Goal: Check status: Check status

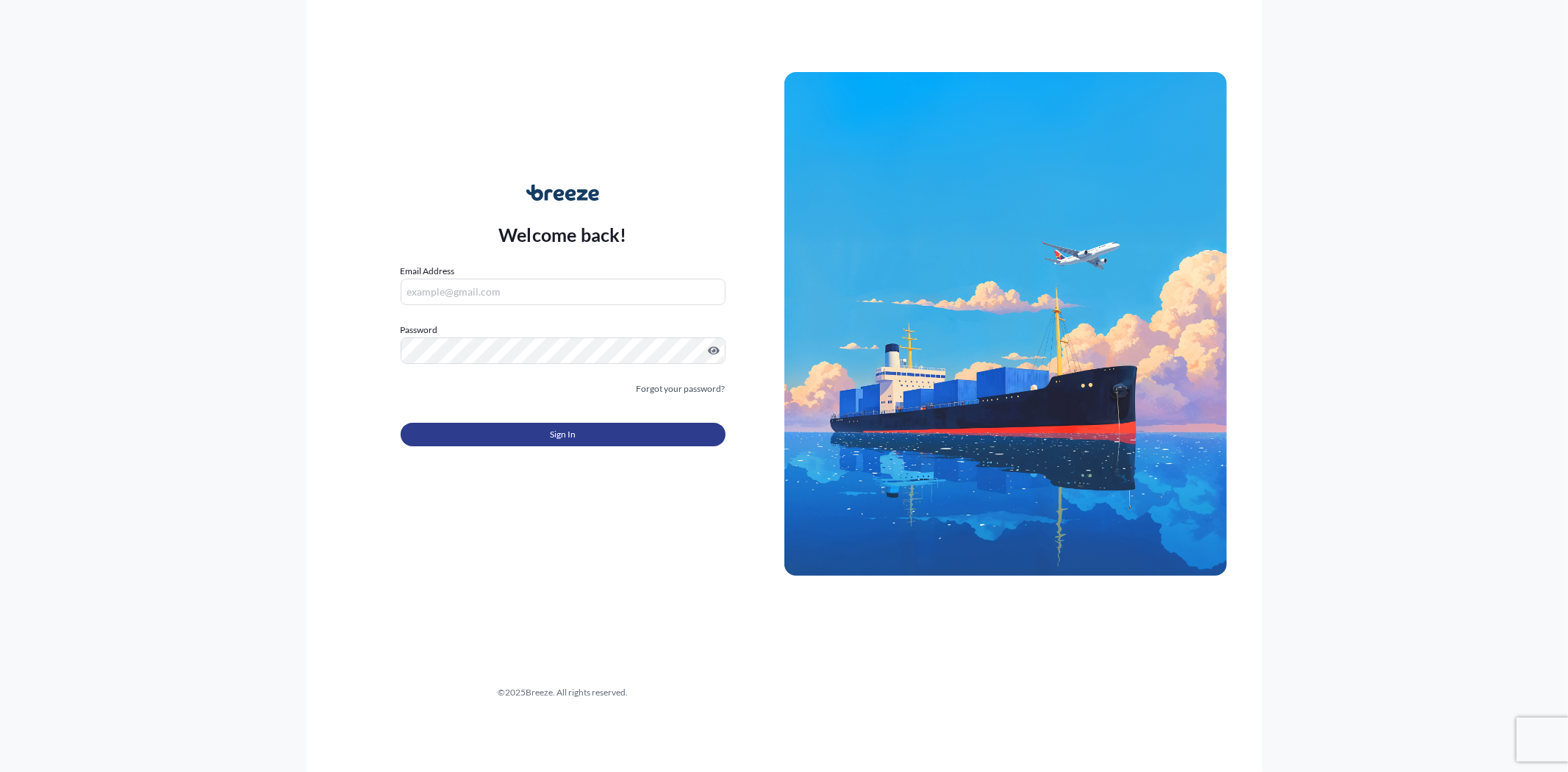
type input "[EMAIL_ADDRESS][DOMAIN_NAME]"
click at [511, 430] on button "Sign In" at bounding box center [563, 434] width 325 height 24
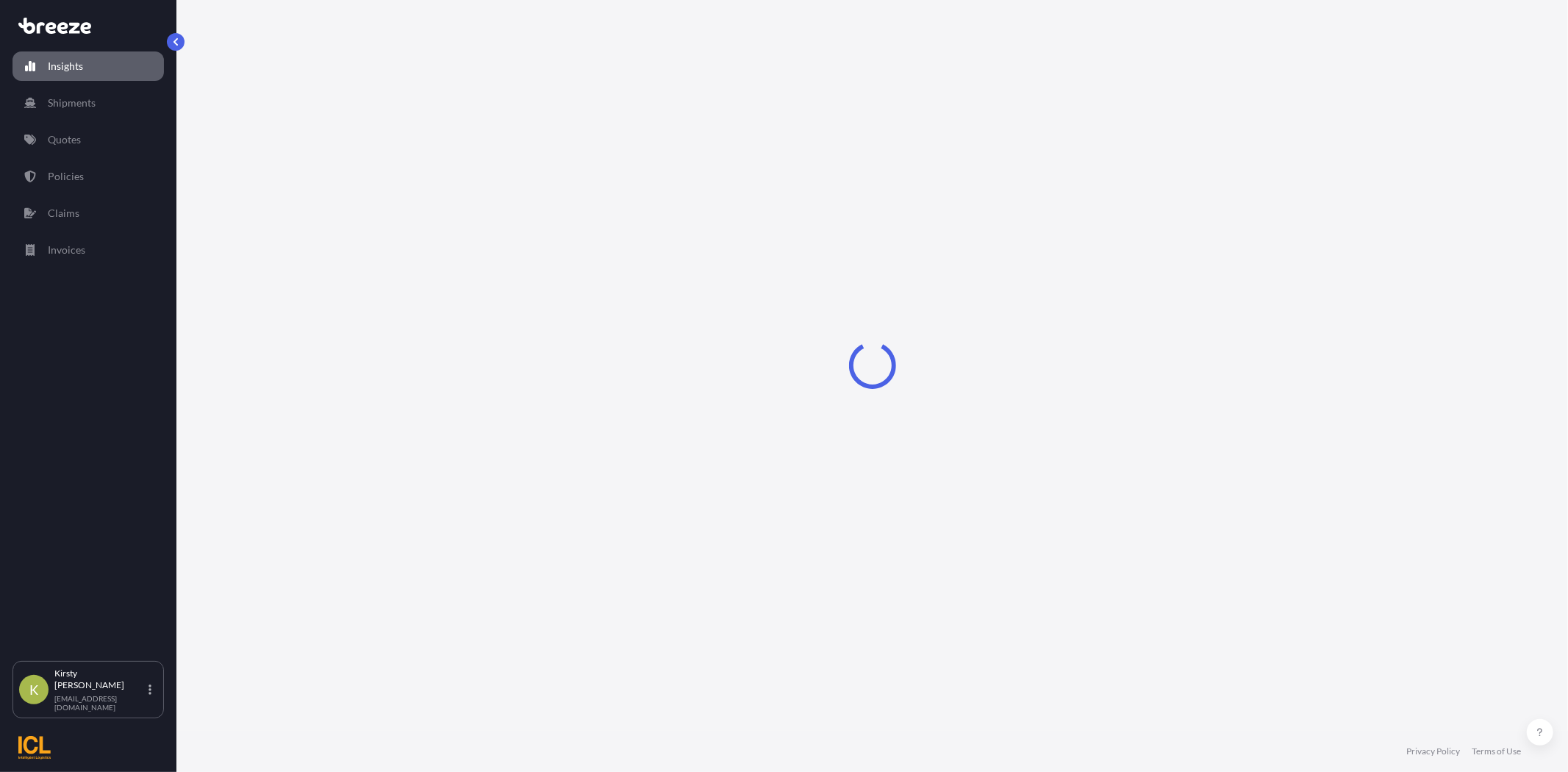
select select "2025"
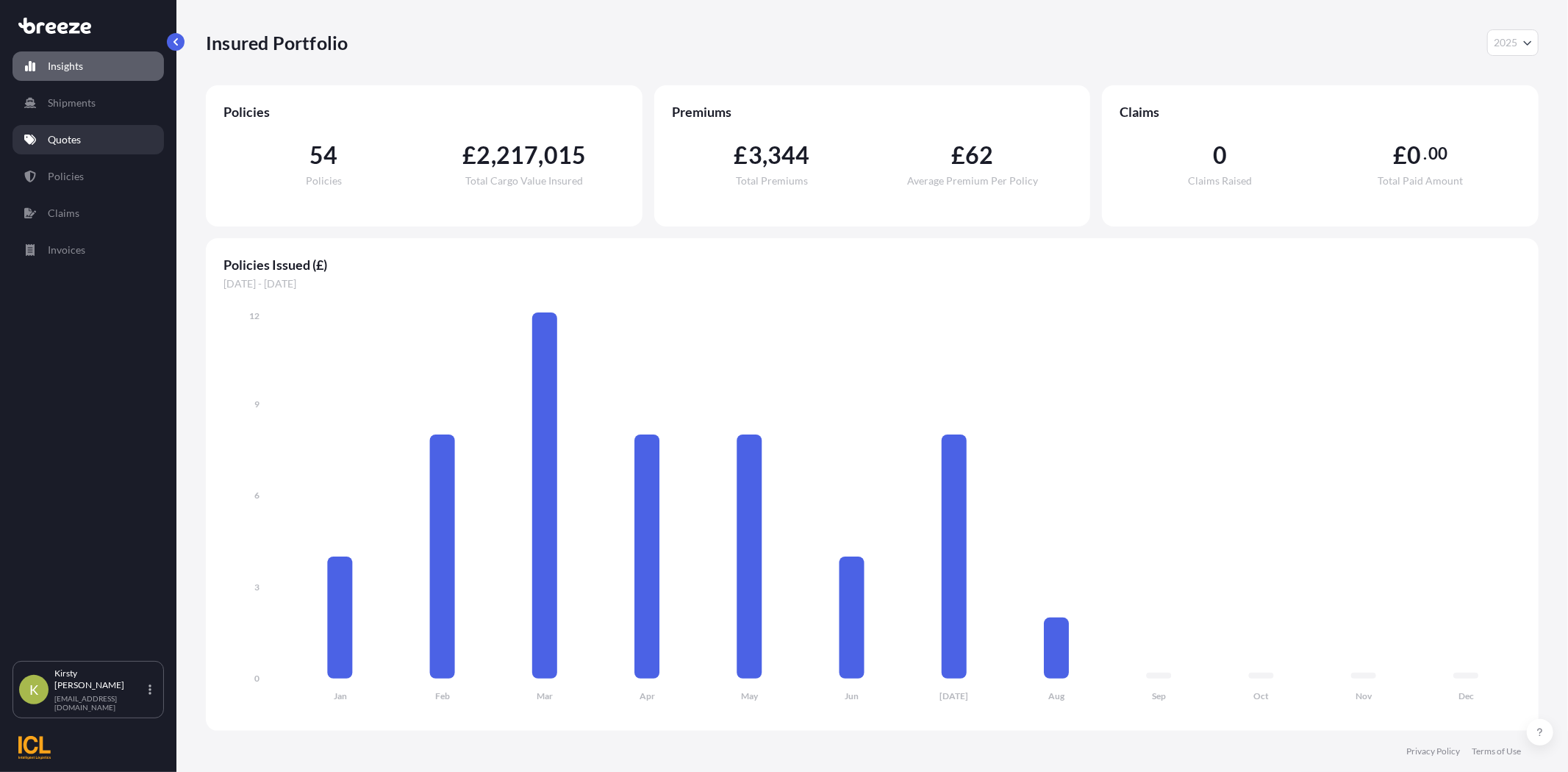
click at [76, 141] on p "Quotes" at bounding box center [64, 140] width 33 height 15
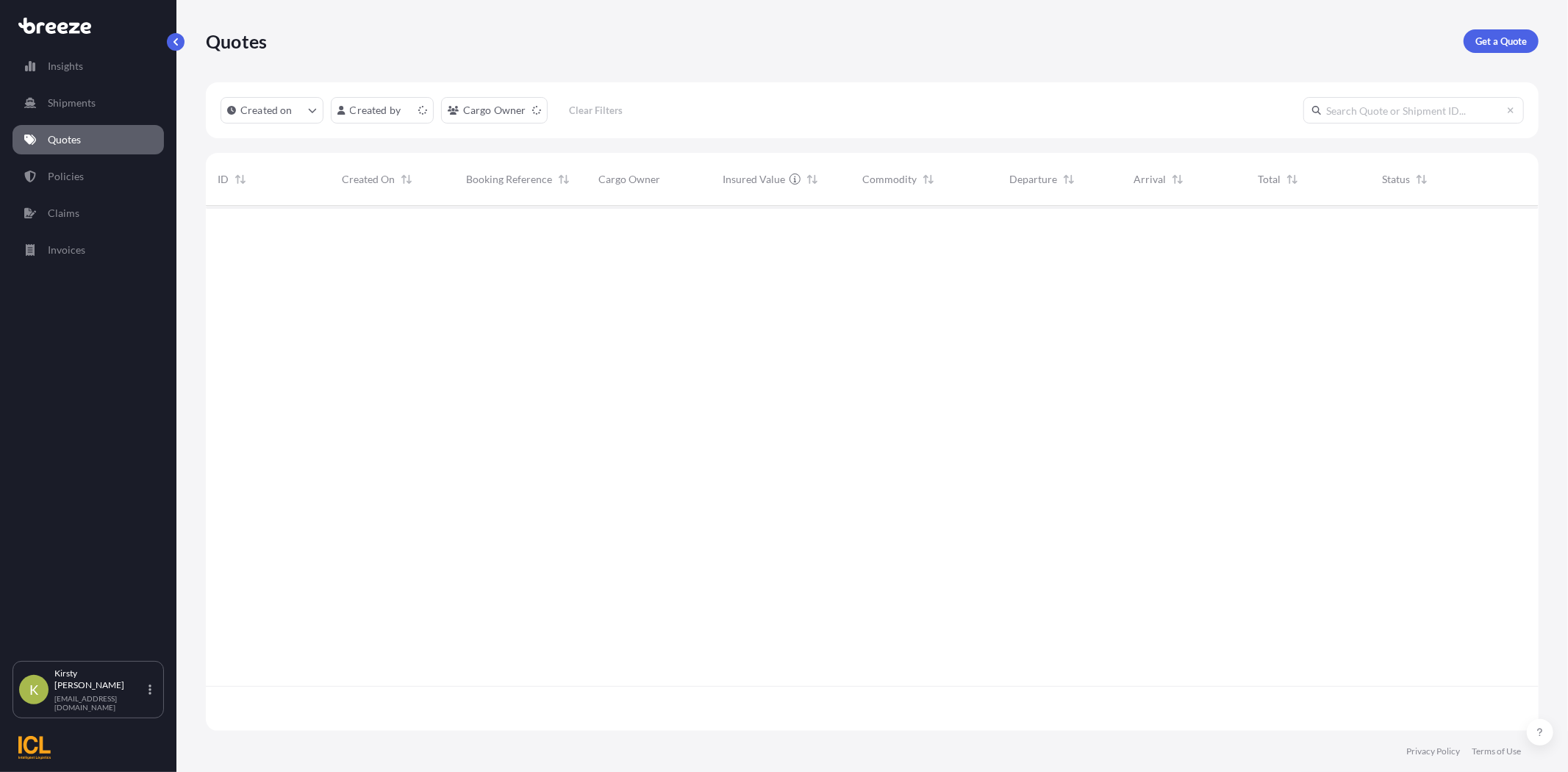
scroll to position [520, 1320]
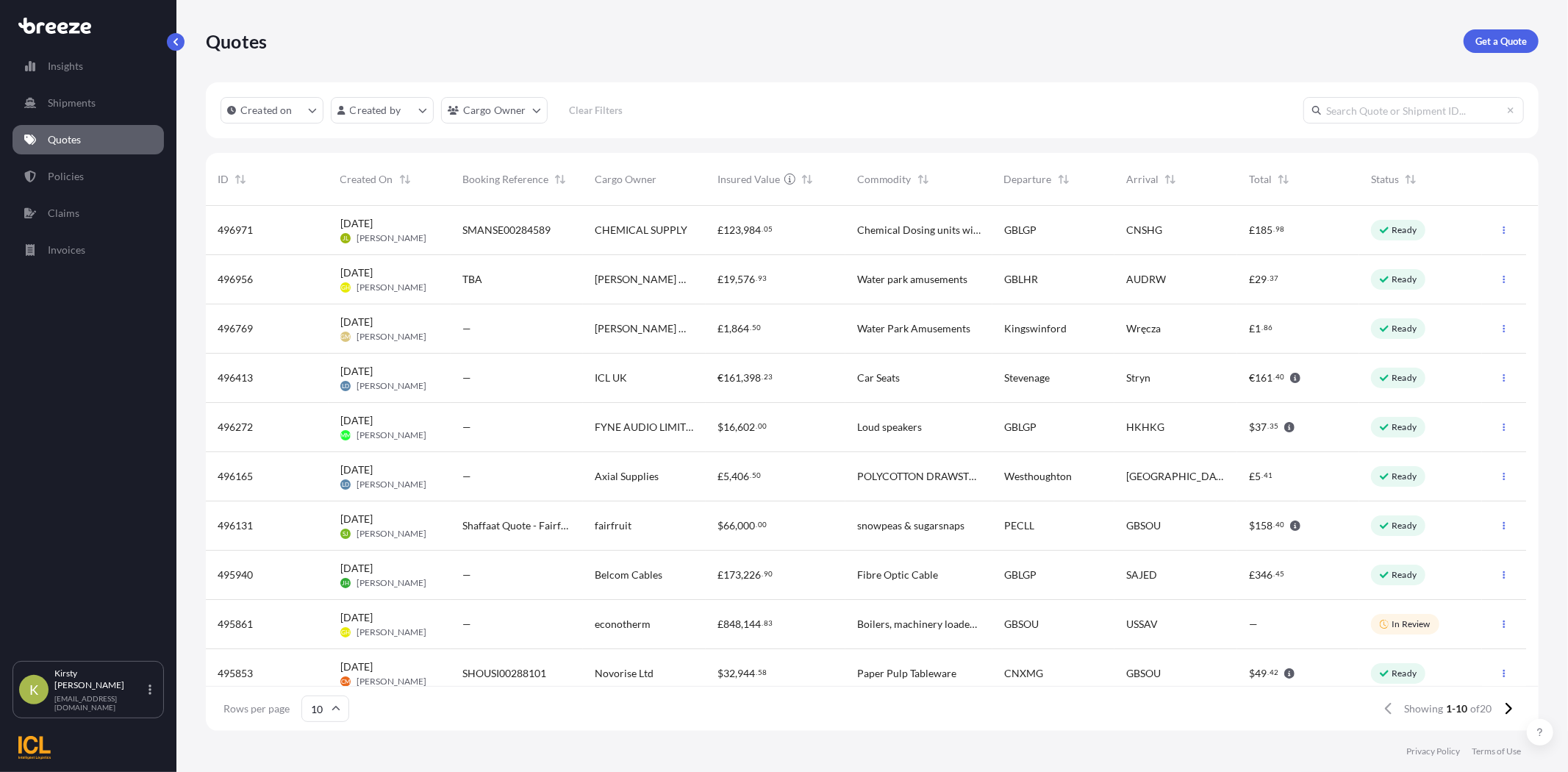
paste input "BRZ493098"
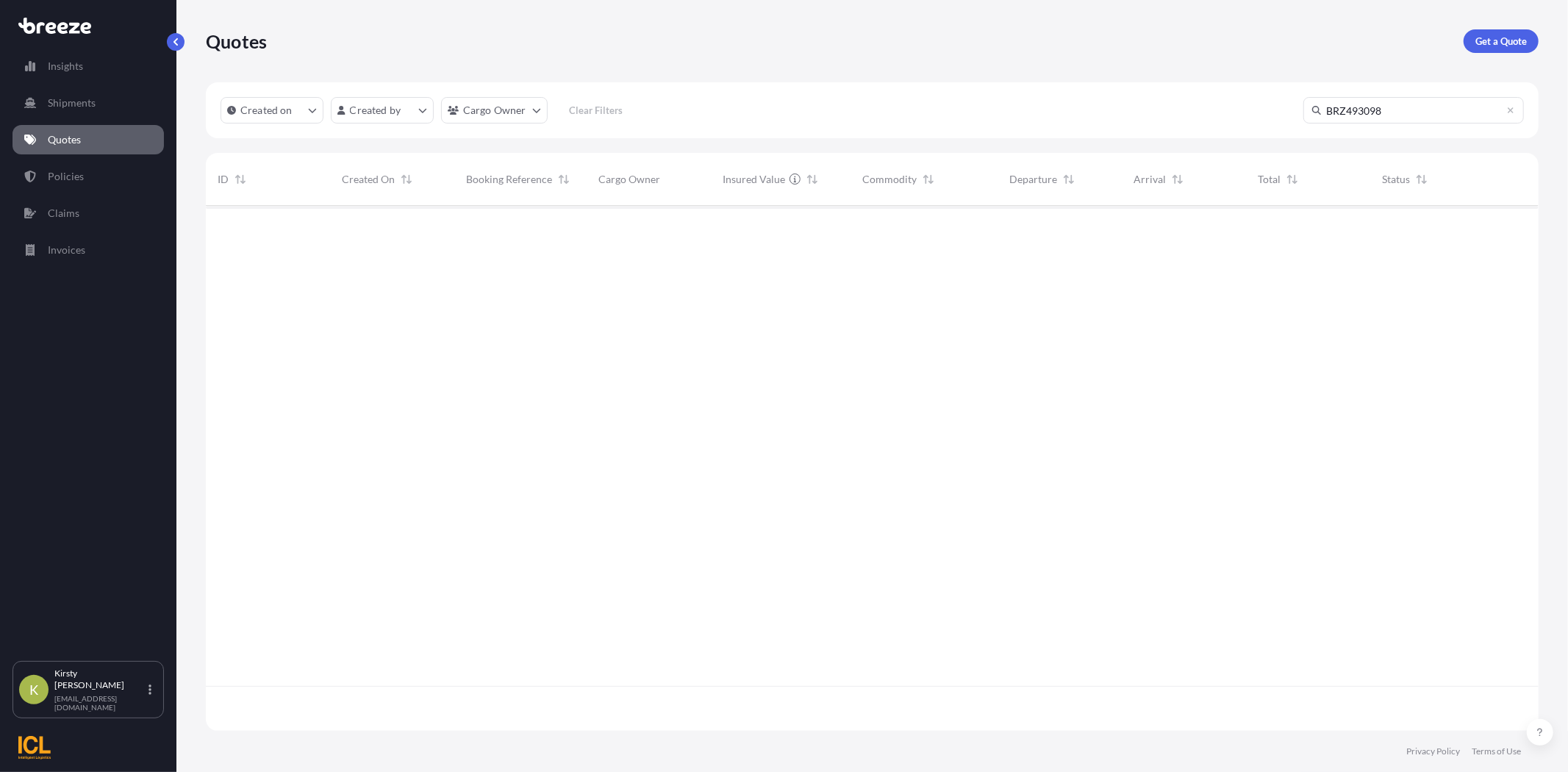
scroll to position [566, 1320]
type input "BRZ493098"
click at [56, 180] on p "Policies" at bounding box center [66, 176] width 36 height 15
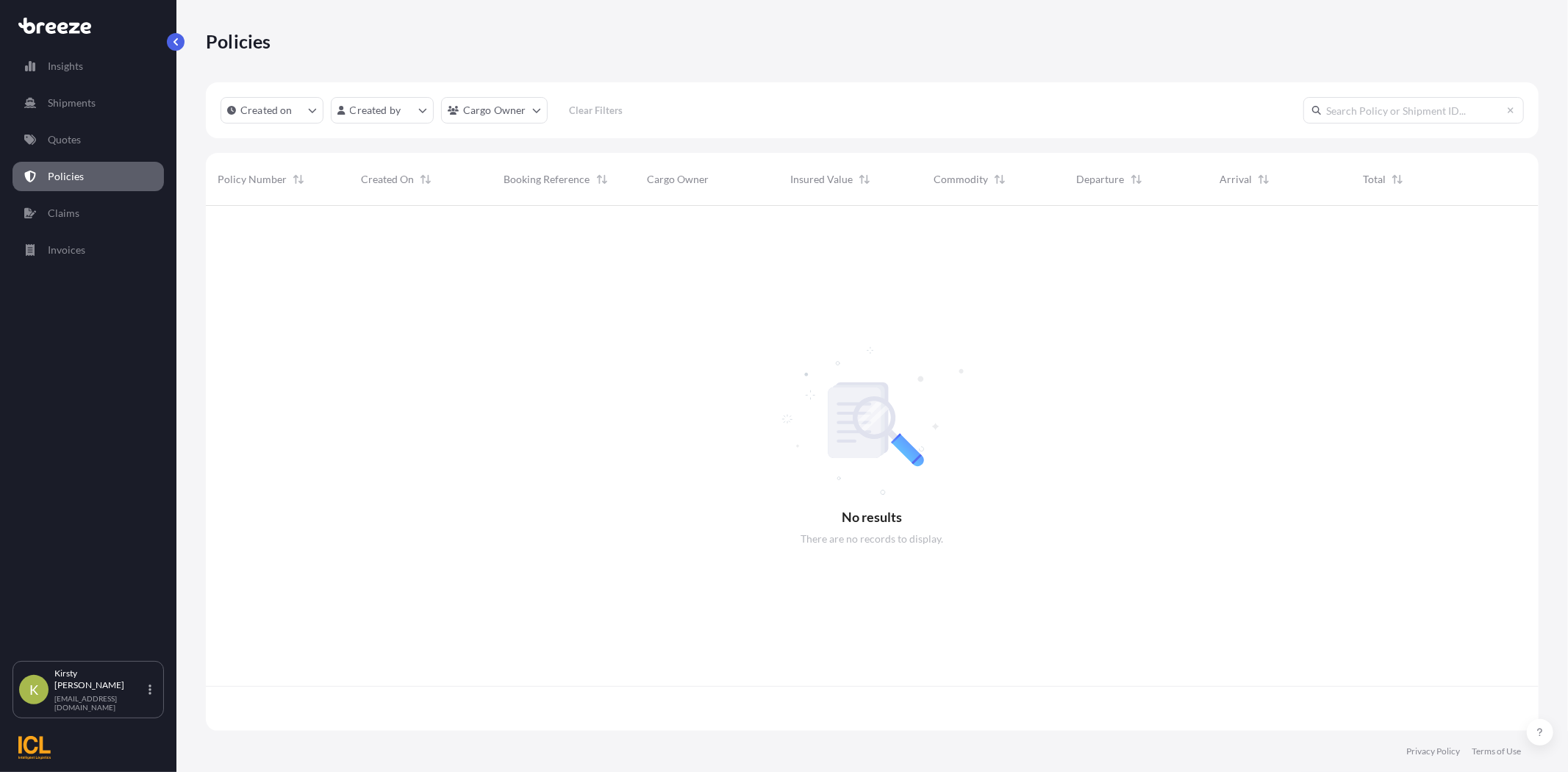
scroll to position [520, 1320]
paste input "BRZ493098"
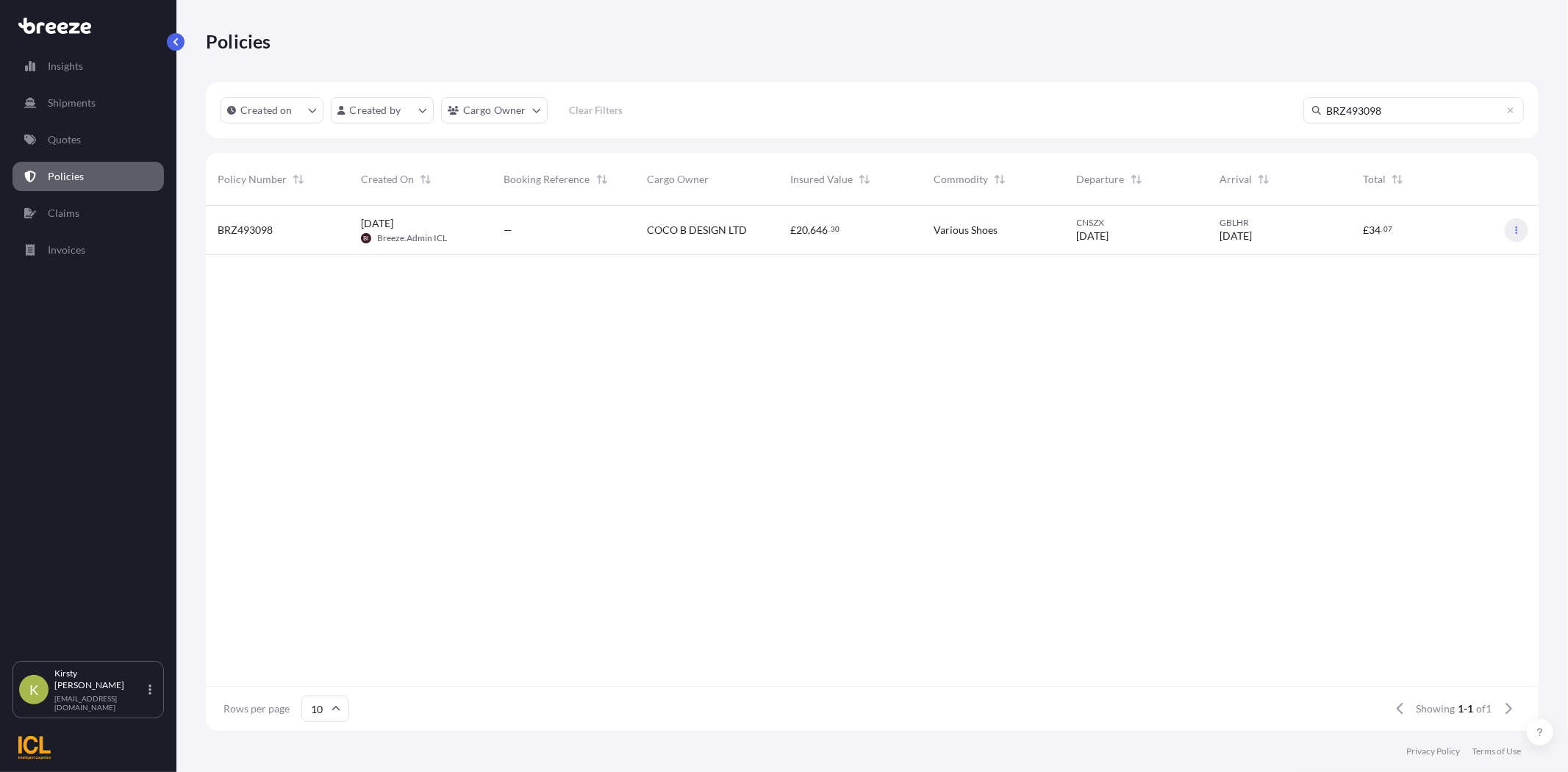
type input "BRZ493098"
click at [1516, 231] on icon "button" at bounding box center [1516, 230] width 2 height 7
click at [393, 227] on span "[DATE]" at bounding box center [377, 223] width 32 height 15
